Goal: Transaction & Acquisition: Purchase product/service

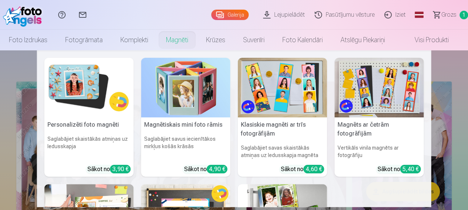
click at [96, 80] on img at bounding box center [88, 88] width 89 height 60
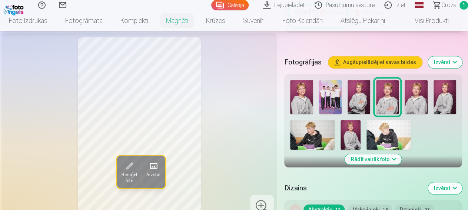
scroll to position [231, 0]
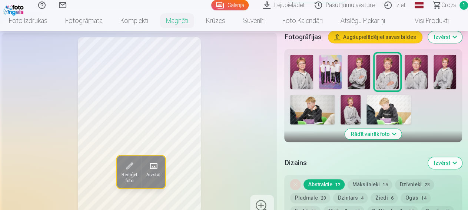
click at [401, 132] on button "Rādīt vairāk foto" at bounding box center [373, 134] width 57 height 10
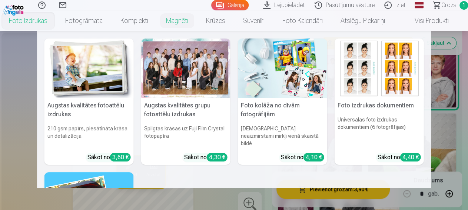
click at [27, 21] on link "Foto izdrukas" at bounding box center [28, 20] width 56 height 21
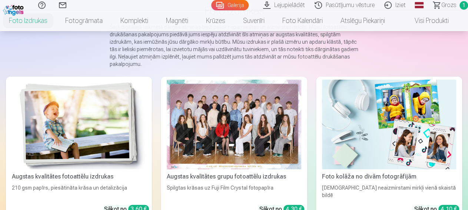
scroll to position [77, 0]
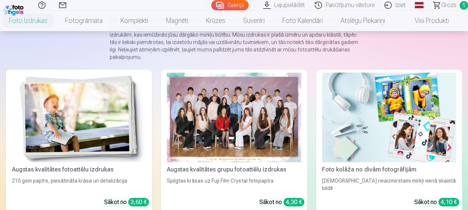
click at [44, 105] on img at bounding box center [79, 118] width 134 height 90
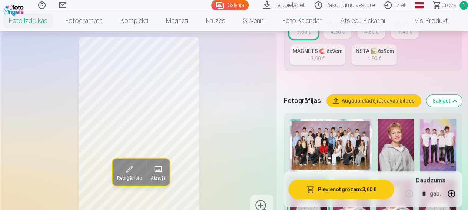
scroll to position [231, 0]
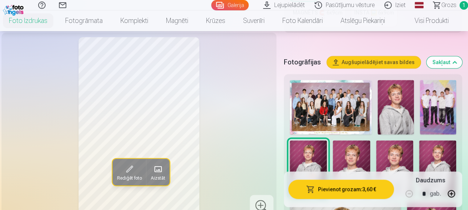
click at [438, 110] on img at bounding box center [438, 107] width 36 height 54
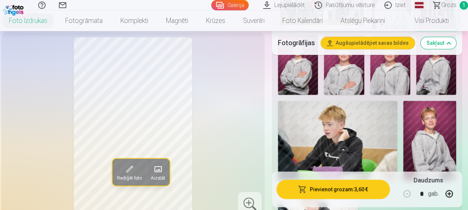
scroll to position [308, 0]
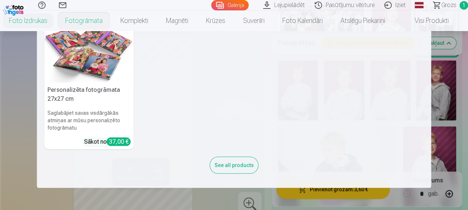
click at [92, 24] on link "Fotogrāmata" at bounding box center [83, 20] width 55 height 21
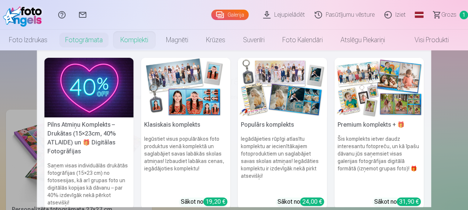
click at [132, 40] on link "Komplekti" at bounding box center [135, 40] width 46 height 21
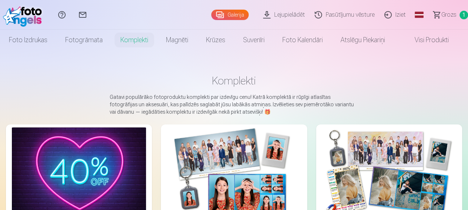
click at [443, 16] on span "Grozs" at bounding box center [448, 14] width 15 height 9
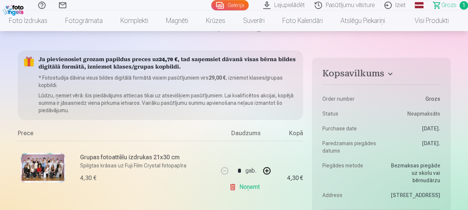
scroll to position [39, 0]
